Goal: Obtain resource: Obtain resource

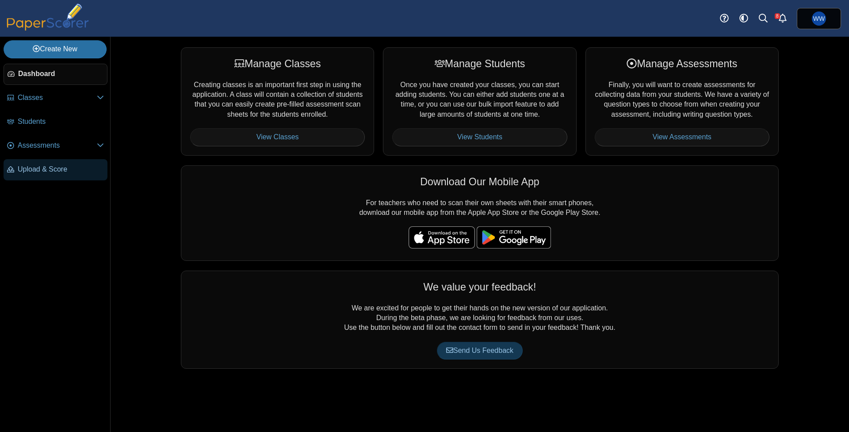
click at [48, 174] on span "Upload & Score" at bounding box center [61, 170] width 86 height 10
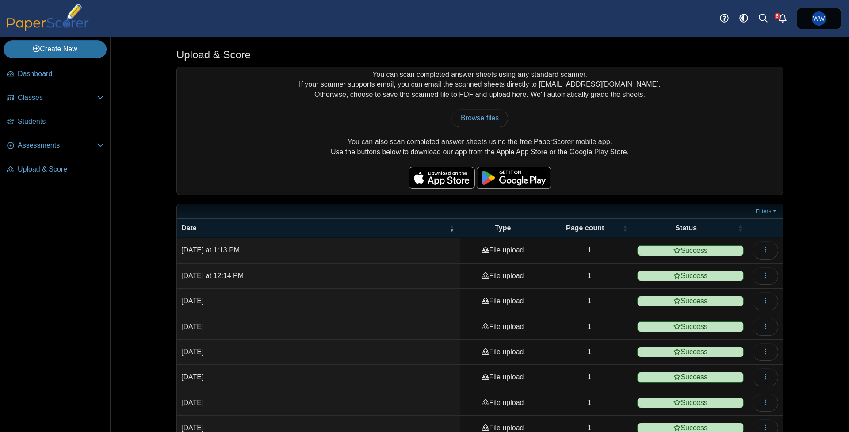
click at [44, 135] on li "Students" at bounding box center [56, 123] width 104 height 24
click at [53, 150] on span "Assessments" at bounding box center [57, 146] width 79 height 10
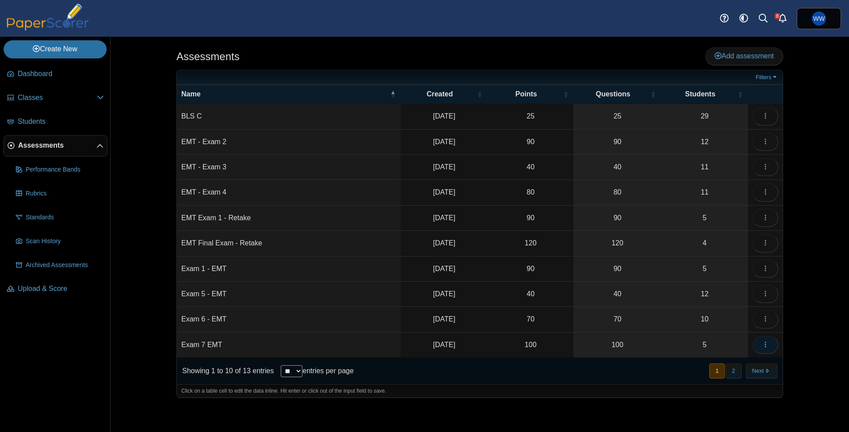
click at [767, 343] on icon "button" at bounding box center [765, 344] width 7 height 7
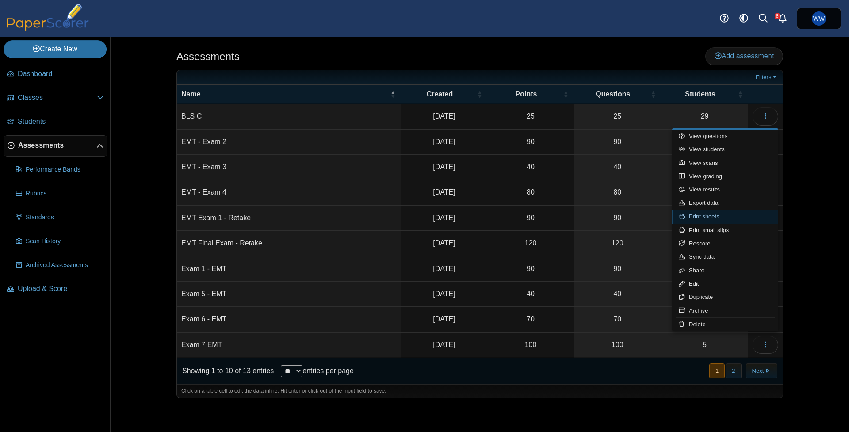
click at [722, 216] on link "Print sheets" at bounding box center [725, 216] width 106 height 13
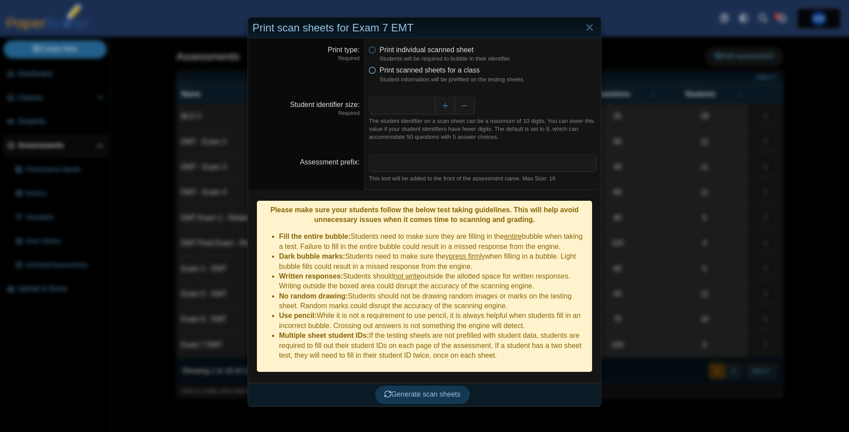
click at [459, 74] on span "Print scanned sheets for a class" at bounding box center [429, 70] width 100 height 8
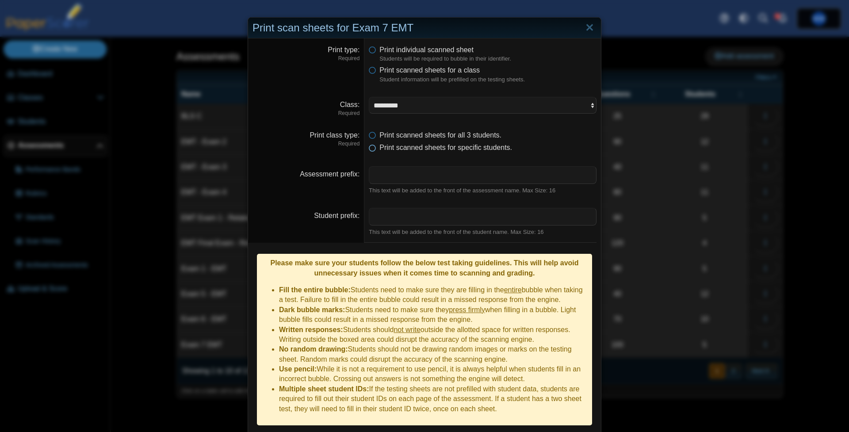
click at [473, 144] on span "Print scanned sheets for specific students." at bounding box center [445, 148] width 133 height 8
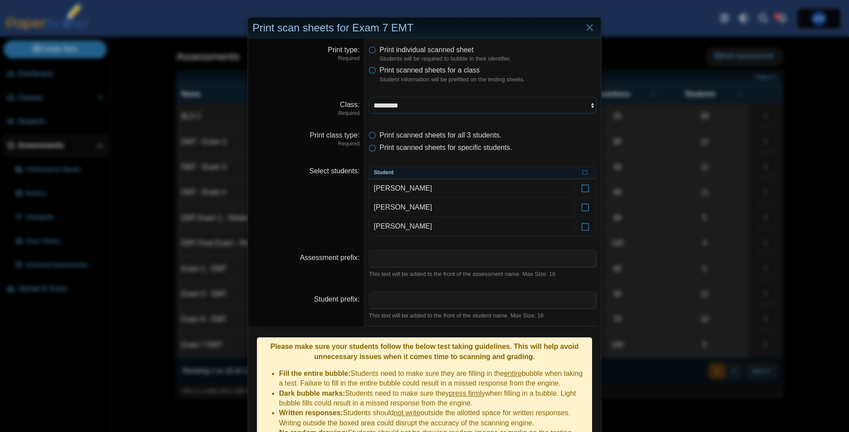
select select "**********"
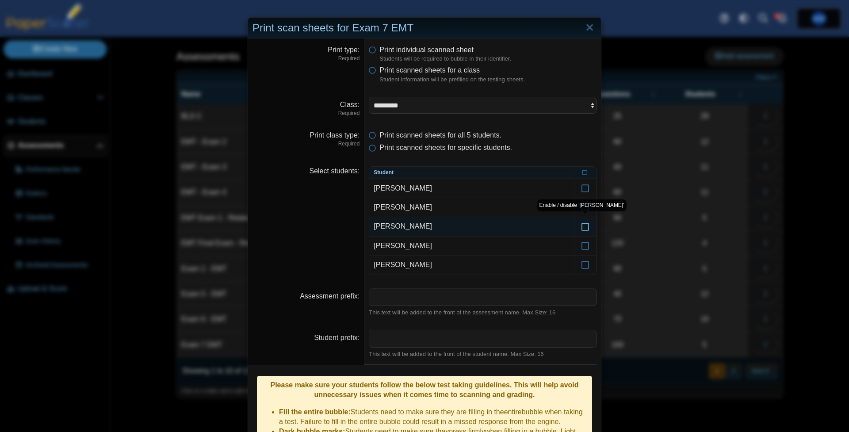
click at [582, 226] on icon at bounding box center [585, 222] width 9 height 8
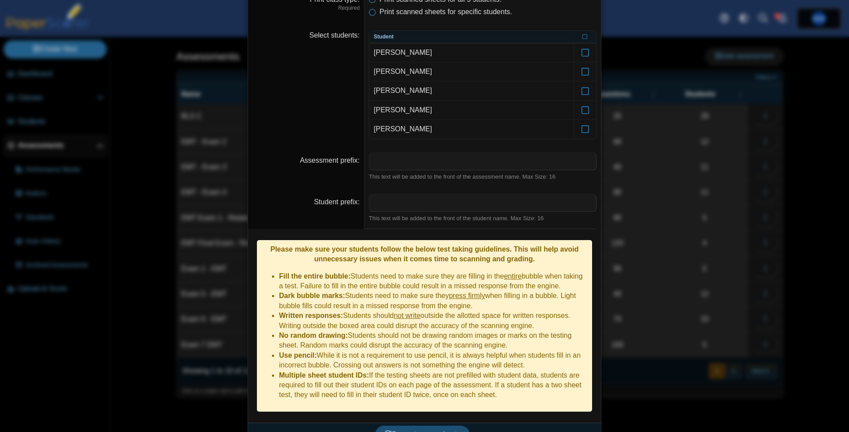
scroll to position [135, 0]
click at [425, 431] on span "Generate scan sheets" at bounding box center [422, 435] width 77 height 8
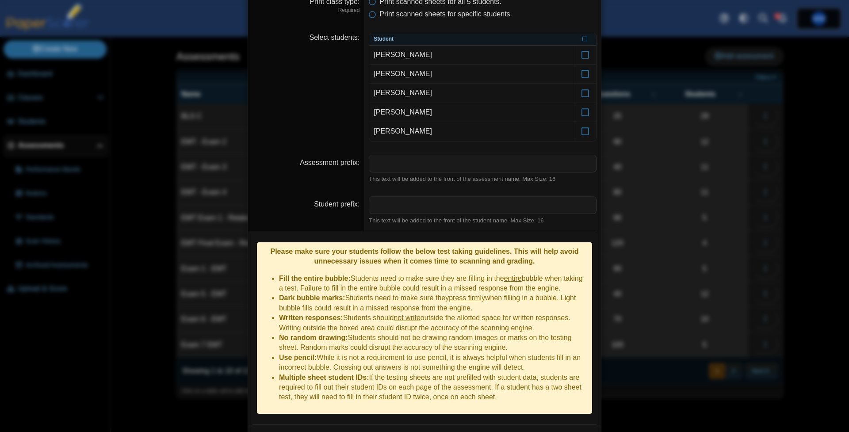
click at [233, 322] on div "**********" at bounding box center [424, 216] width 849 height 432
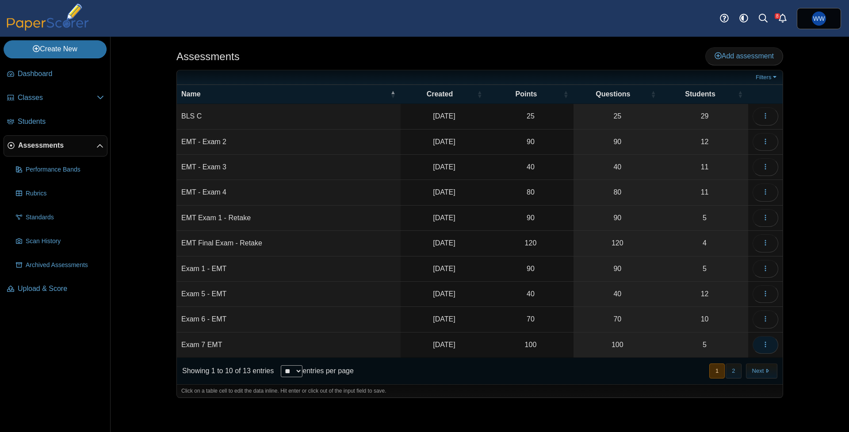
drag, startPoint x: 768, startPoint y: 340, endPoint x: 773, endPoint y: 342, distance: 5.6
click at [768, 341] on icon "button" at bounding box center [765, 344] width 7 height 7
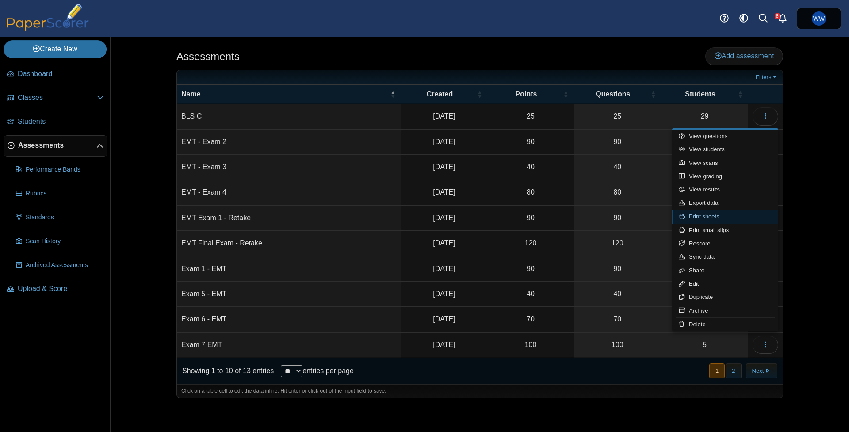
click at [726, 222] on link "Print sheets" at bounding box center [725, 216] width 106 height 13
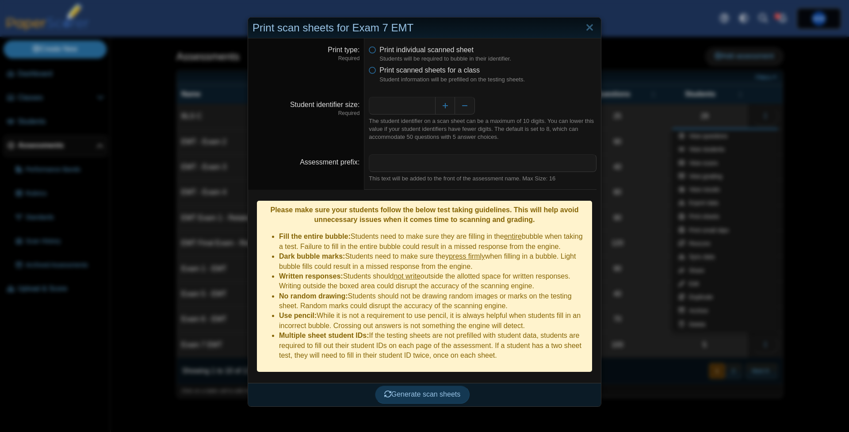
click at [412, 76] on dfn "Student information will be prefilled on the testing sheets." at bounding box center [487, 80] width 217 height 8
drag, startPoint x: 423, startPoint y: 74, endPoint x: 431, endPoint y: 73, distance: 8.0
click at [424, 74] on span "Print scanned sheets for a class" at bounding box center [429, 70] width 100 height 8
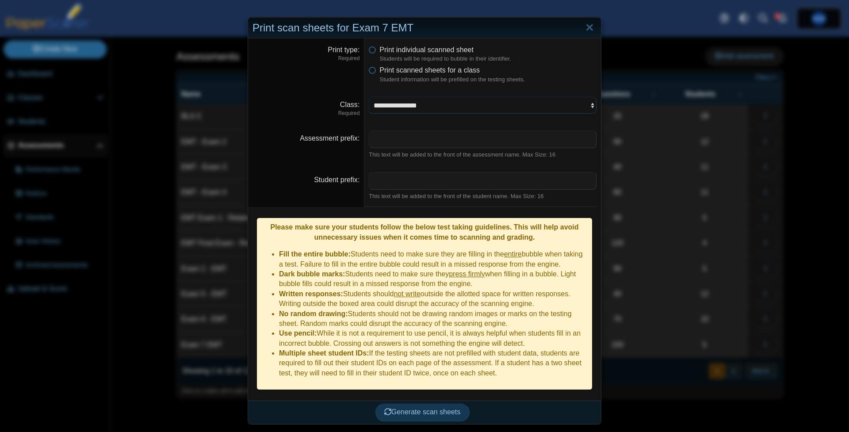
select select "**********"
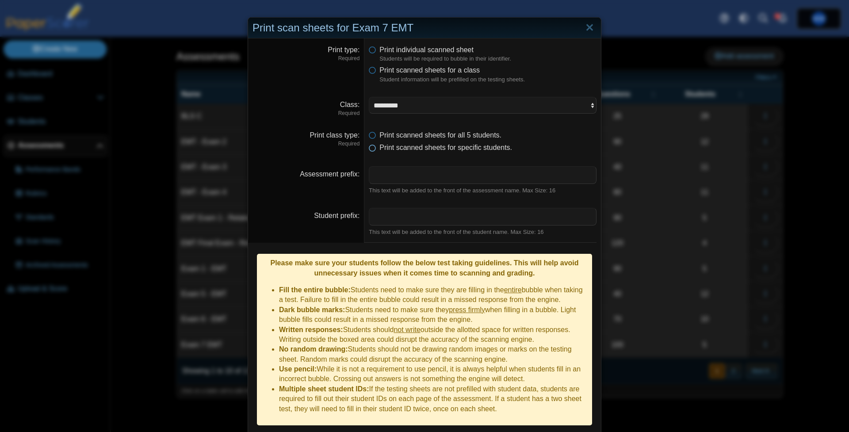
click at [454, 144] on span "Print scanned sheets for specific students." at bounding box center [445, 148] width 133 height 8
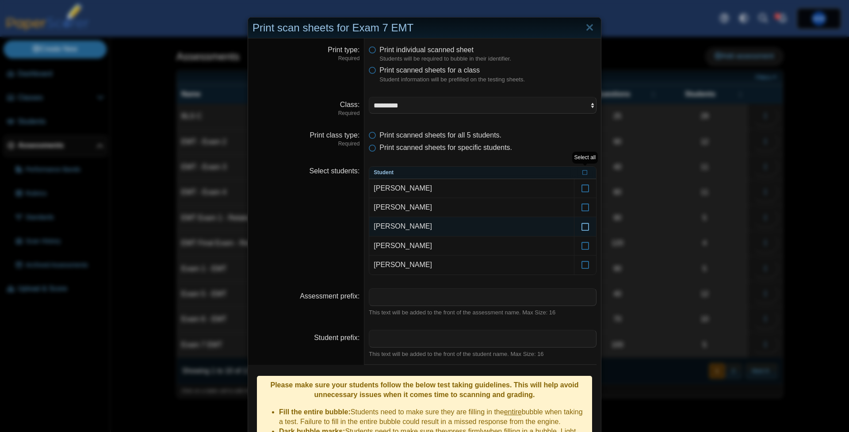
click at [585, 224] on icon at bounding box center [585, 222] width 9 height 8
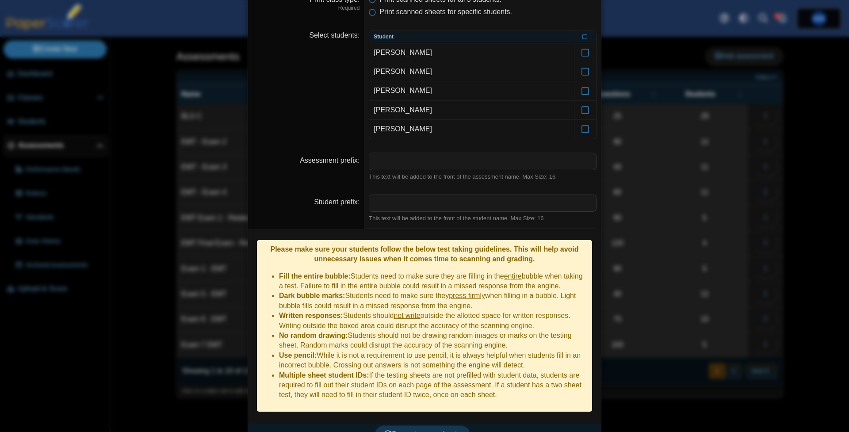
scroll to position [135, 0]
click at [411, 401] on dd "Please make sure your students follow the below test taking guidelines. This wi…" at bounding box center [424, 327] width 353 height 194
click at [410, 431] on span "Generate scan sheets" at bounding box center [422, 435] width 77 height 8
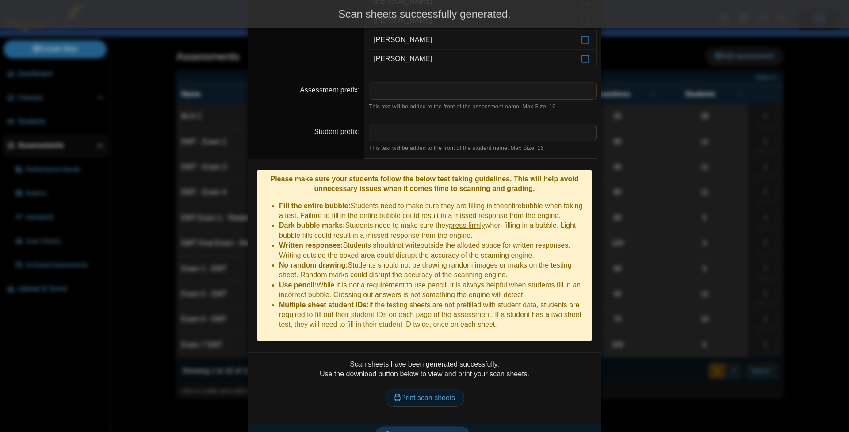
scroll to position [206, 0]
click at [401, 390] on link "Print scan sheets" at bounding box center [425, 399] width 80 height 18
